Goal: Task Accomplishment & Management: Manage account settings

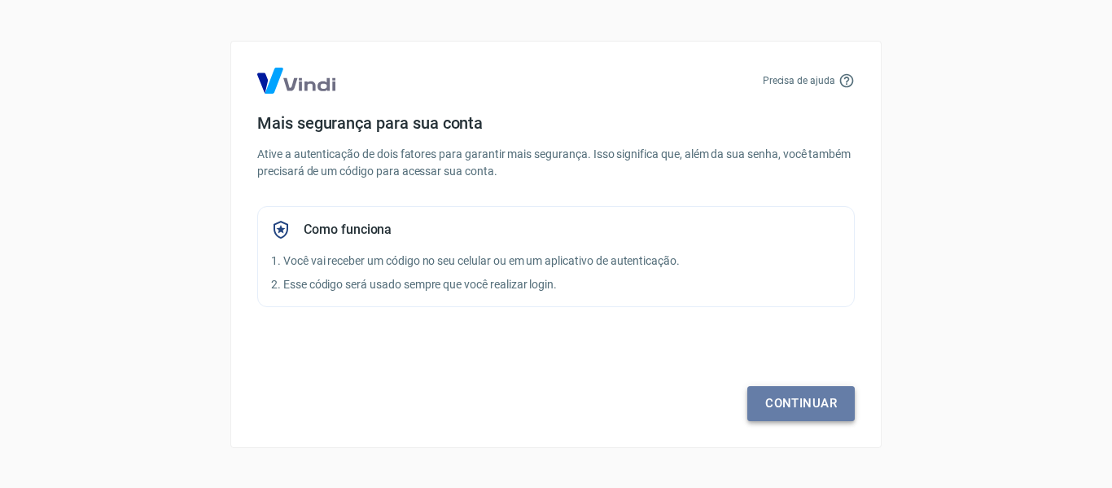
click at [790, 397] on link "Continuar" at bounding box center [800, 403] width 107 height 34
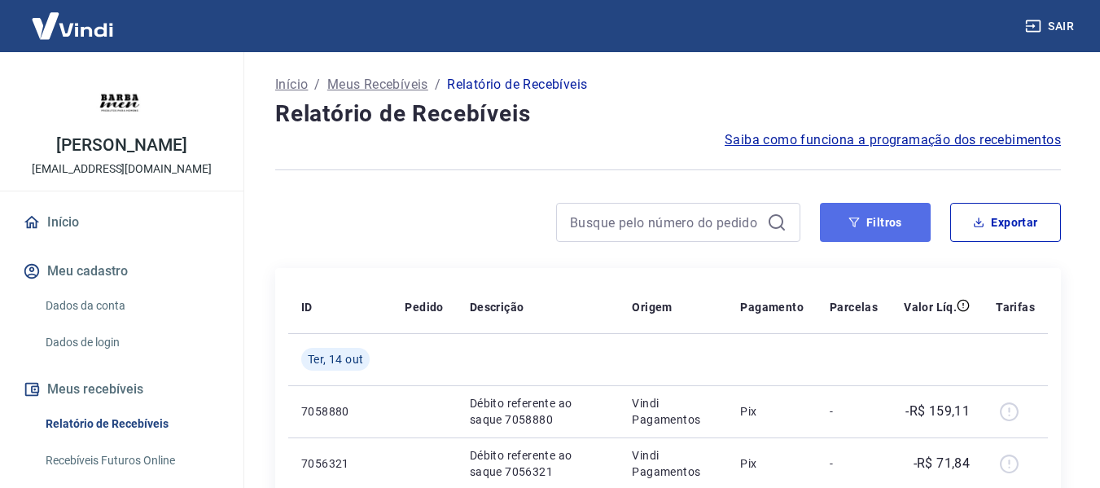
click at [907, 224] on button "Filtros" at bounding box center [875, 222] width 111 height 39
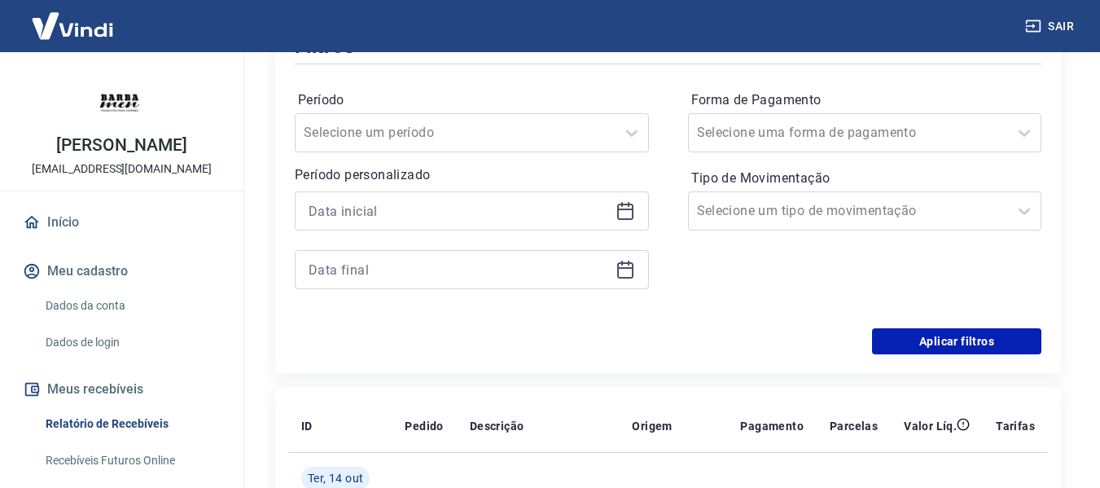
scroll to position [244, 0]
click at [623, 208] on icon at bounding box center [625, 208] width 16 height 2
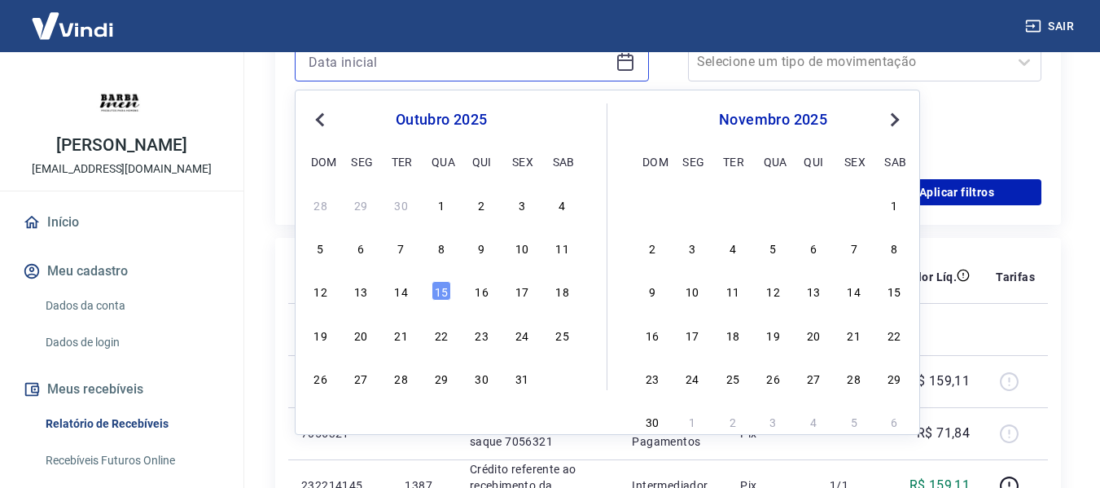
scroll to position [407, 0]
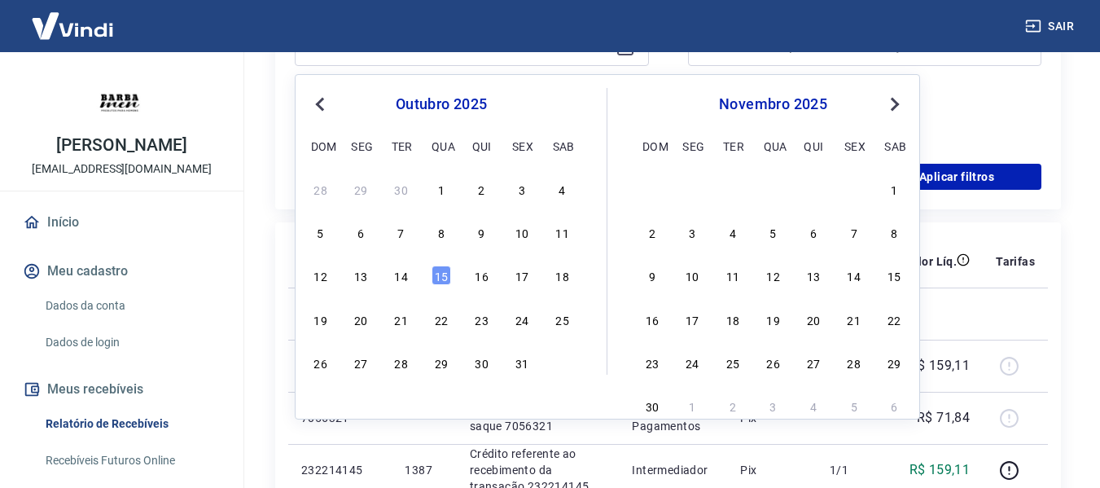
click at [322, 103] on span "Previous Month" at bounding box center [322, 103] width 0 height 19
click at [523, 277] on div "15" at bounding box center [522, 275] width 20 height 20
type input "15/08/2025"
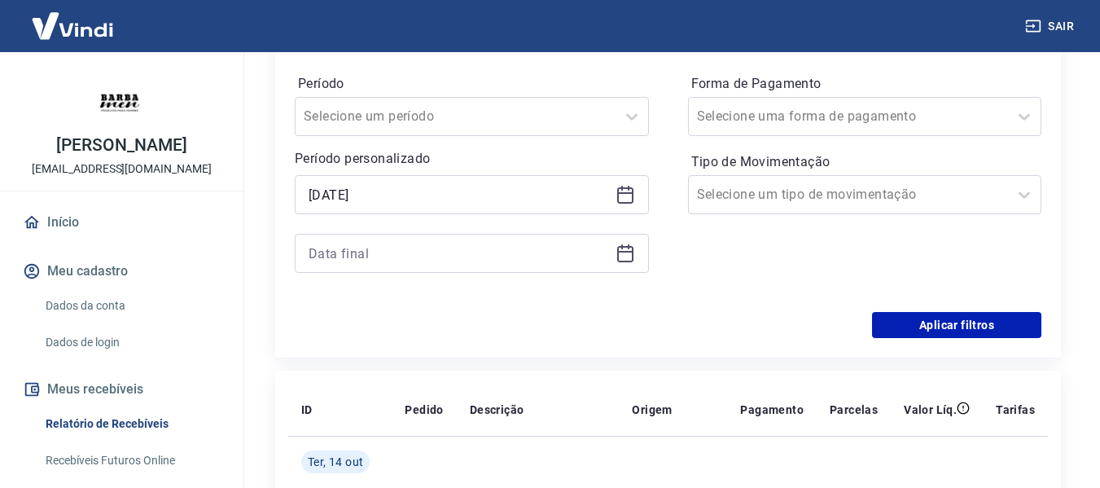
scroll to position [244, 0]
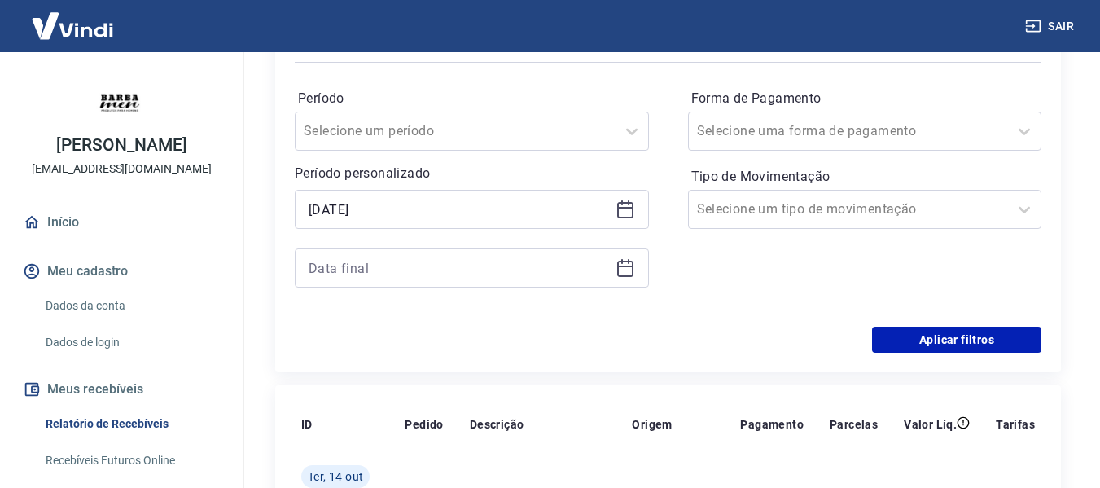
click at [619, 269] on icon at bounding box center [625, 268] width 20 height 20
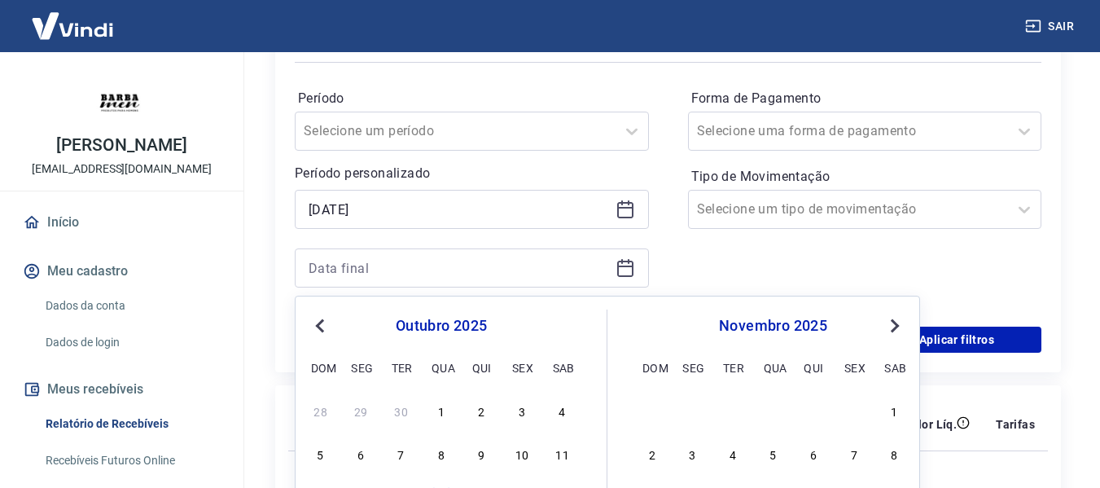
click at [309, 317] on div "outubro 2025" at bounding box center [440, 326] width 265 height 20
click at [322, 321] on span "Previous Month" at bounding box center [322, 325] width 0 height 19
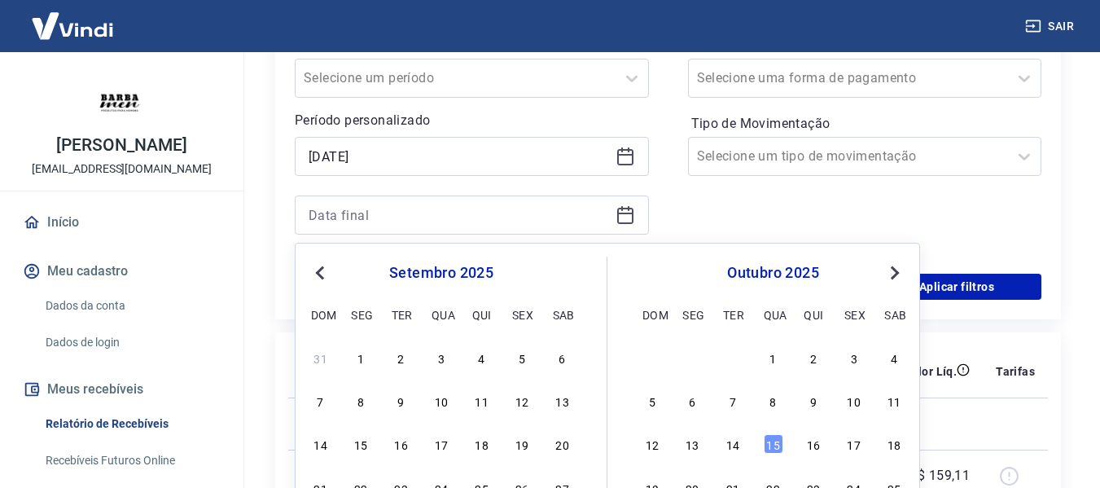
scroll to position [326, 0]
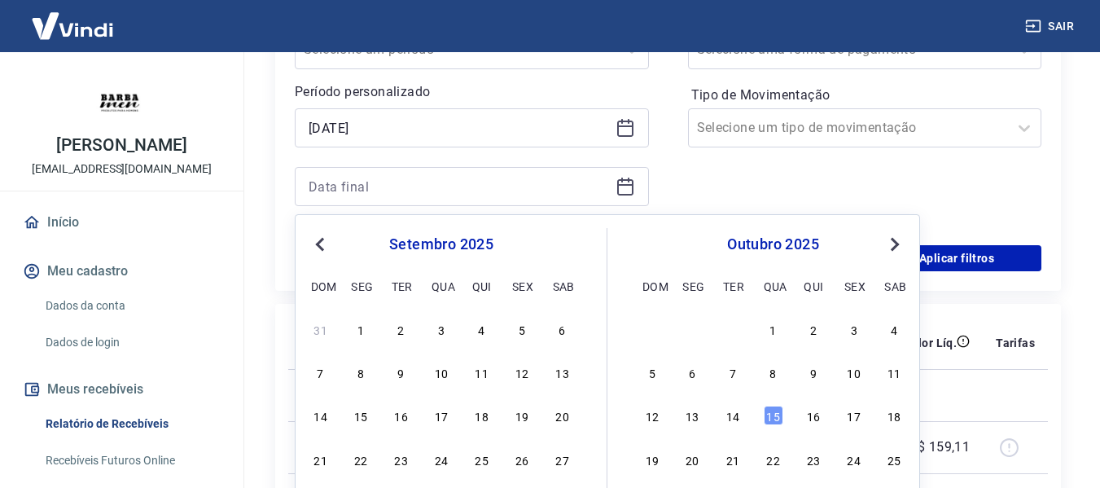
click at [322, 251] on span "Previous Month" at bounding box center [322, 243] width 0 height 19
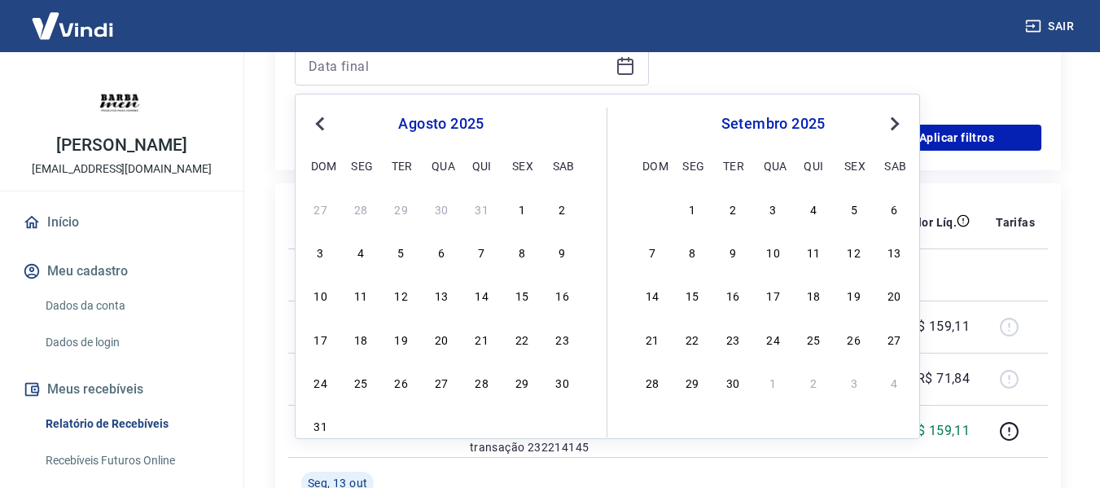
scroll to position [488, 0]
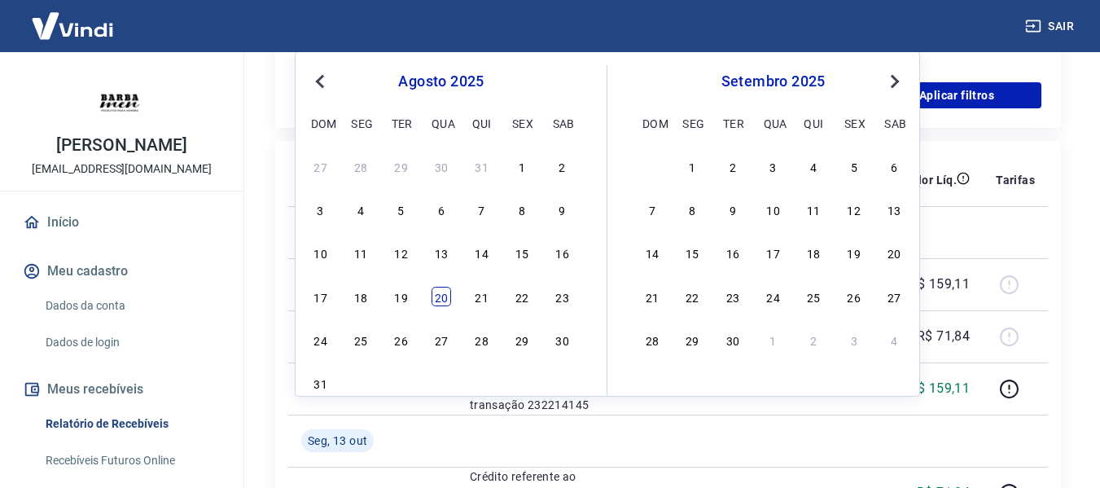
click at [448, 297] on div "20" at bounding box center [441, 297] width 20 height 20
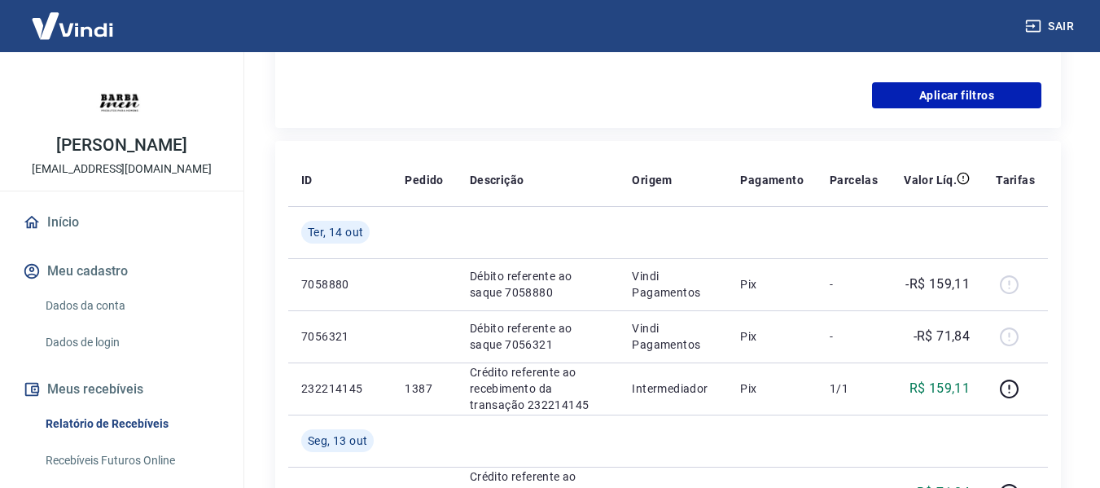
type input "20/08/2025"
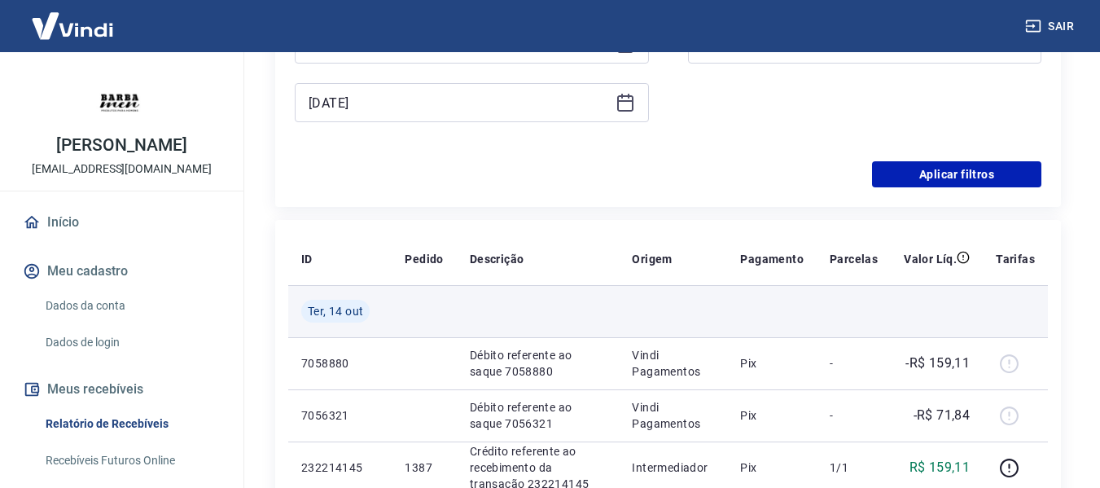
scroll to position [326, 0]
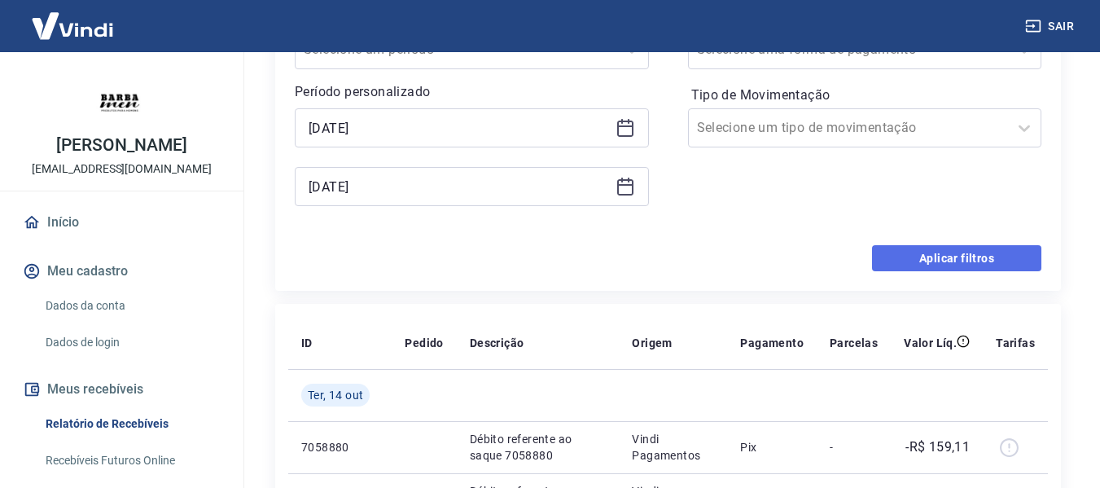
click at [905, 264] on button "Aplicar filtros" at bounding box center [956, 258] width 169 height 26
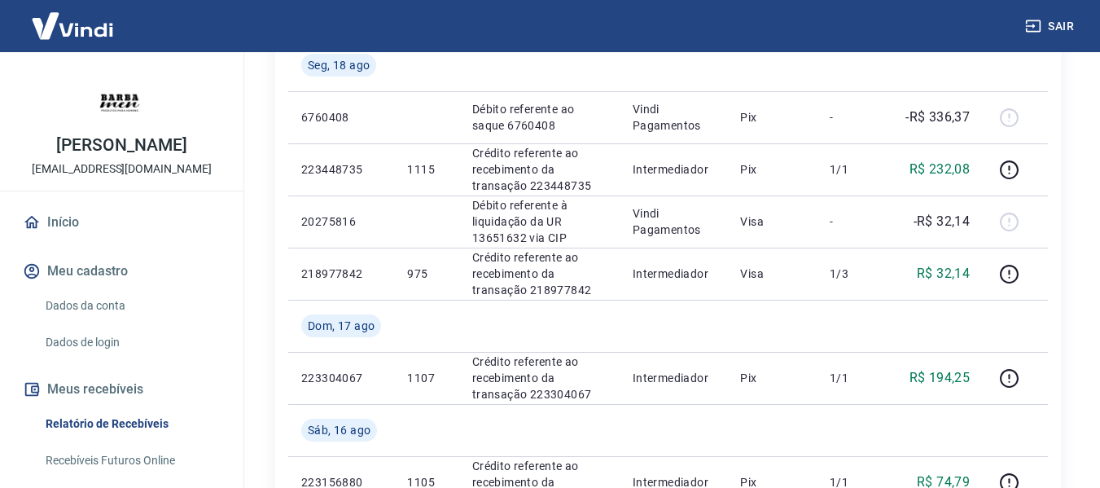
scroll to position [814, 0]
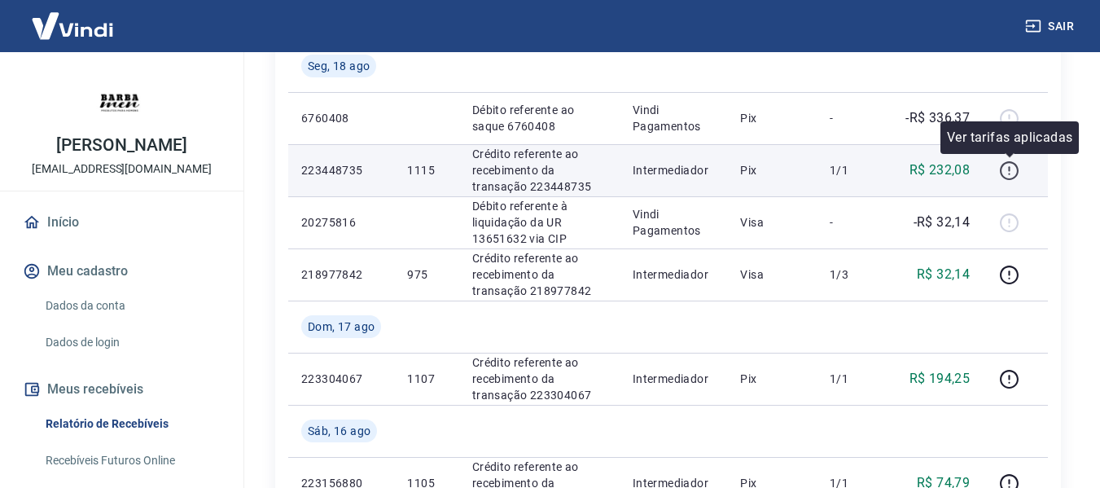
click at [1011, 168] on icon "button" at bounding box center [1009, 170] width 20 height 20
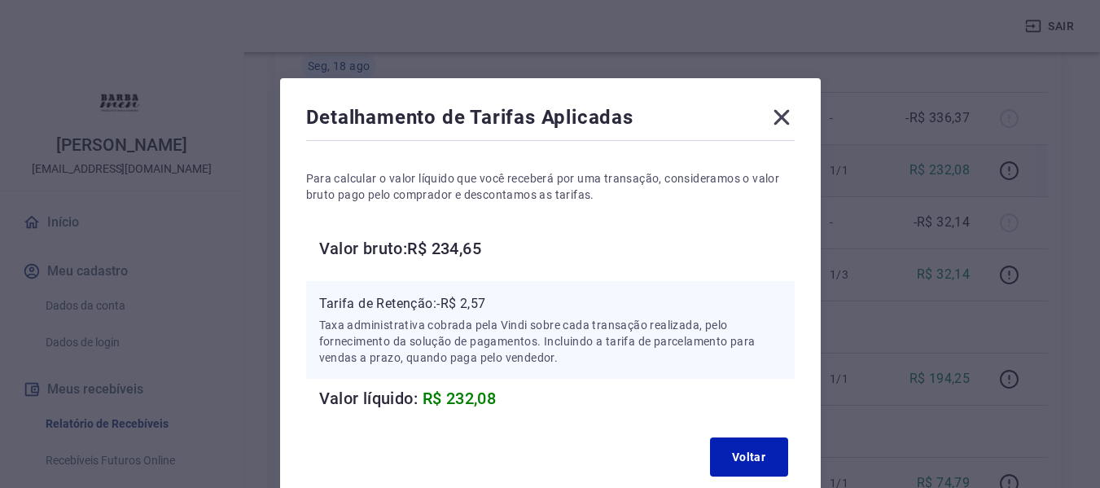
click at [780, 115] on icon at bounding box center [780, 117] width 15 height 15
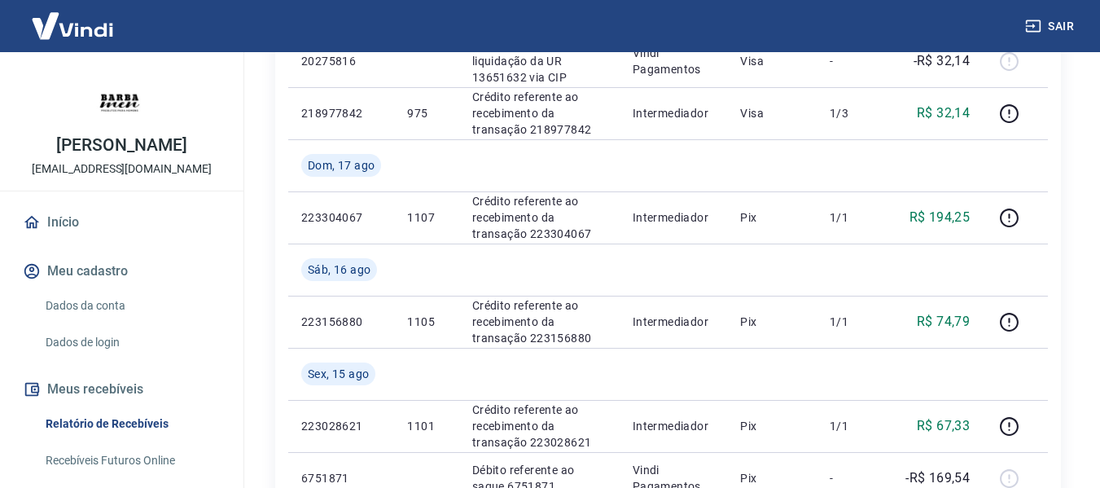
scroll to position [977, 0]
